Goal: Task Accomplishment & Management: Manage account settings

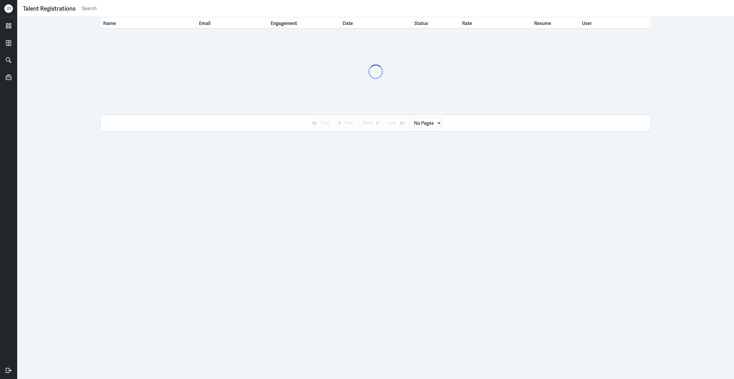
select select "1"
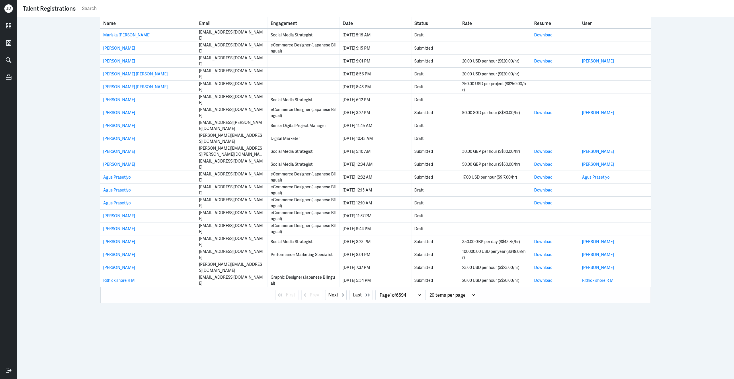
click at [146, 11] on input "text" at bounding box center [404, 8] width 647 height 9
paste input "[PERSON_NAME]"
type input "[PERSON_NAME]"
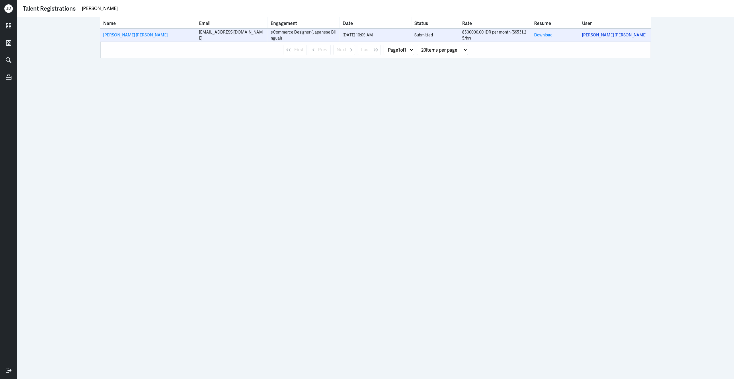
click at [609, 35] on link "[PERSON_NAME] [PERSON_NAME]" at bounding box center [614, 34] width 64 height 5
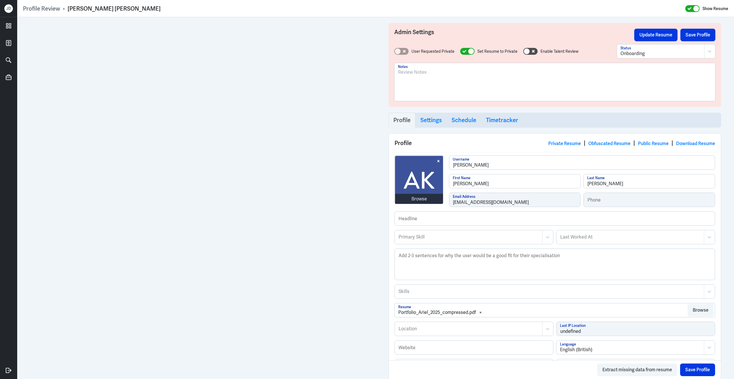
scroll to position [154, 0]
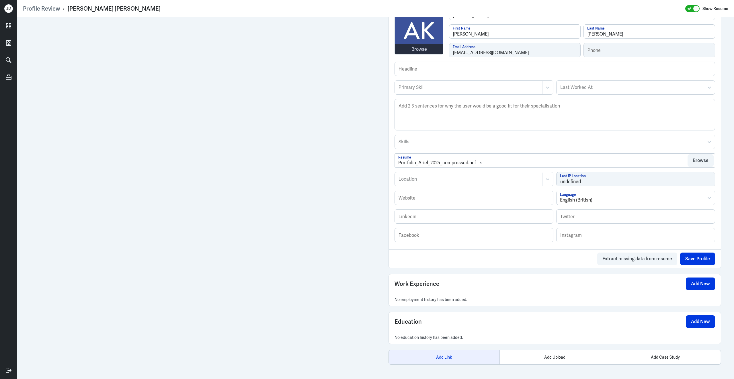
click at [450, 359] on div "Add Link" at bounding box center [444, 357] width 111 height 14
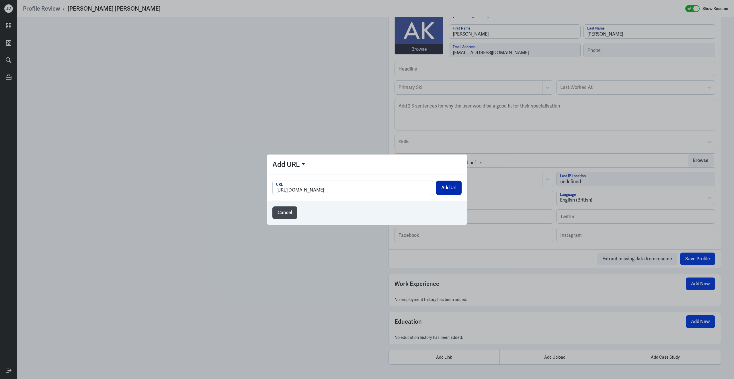
type input "[URL][DOMAIN_NAME]"
click at [447, 191] on button "Add Url" at bounding box center [449, 188] width 26 height 14
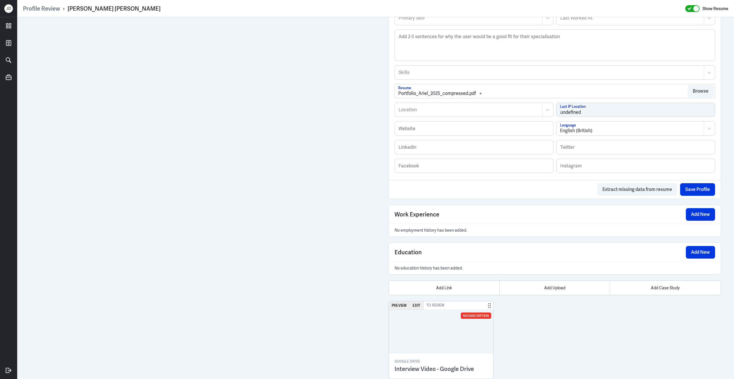
scroll to position [238, 0]
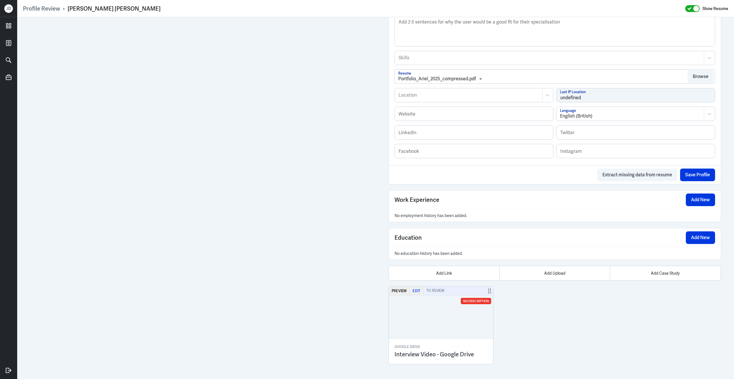
click at [413, 292] on button "Edit" at bounding box center [417, 291] width 14 height 8
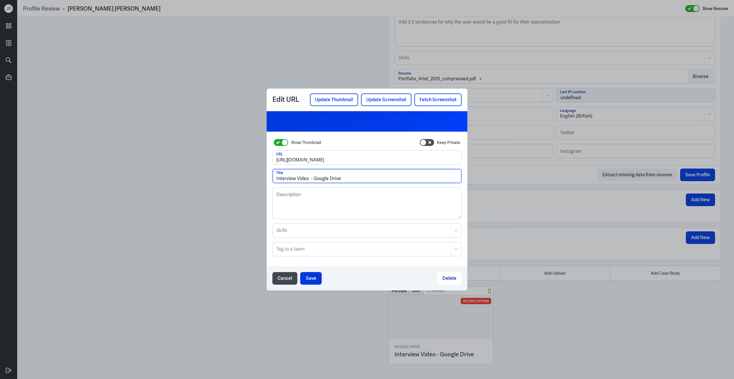
drag, startPoint x: 346, startPoint y: 177, endPoint x: 200, endPoint y: 179, distance: 145.3
click at [200, 179] on div "Edit URL Update Thumbnail Update Screenshot Fetch Screenshot Show Thumbnail Kee…" at bounding box center [367, 189] width 734 height 379
type input "Vid Interview - [PERSON_NAME]"
click at [314, 281] on button "Save" at bounding box center [310, 278] width 21 height 13
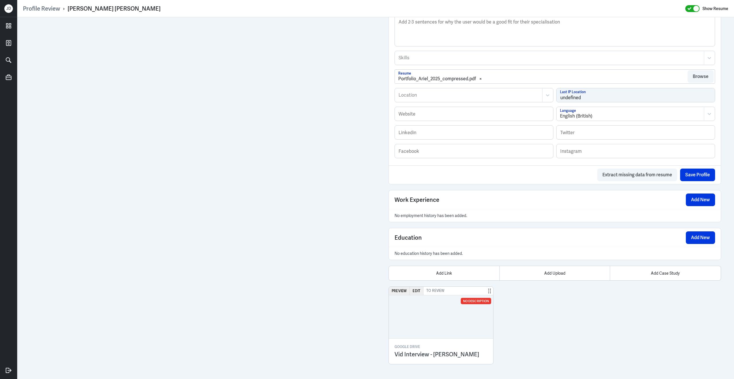
scroll to position [232, 0]
